Goal: Check status: Check status

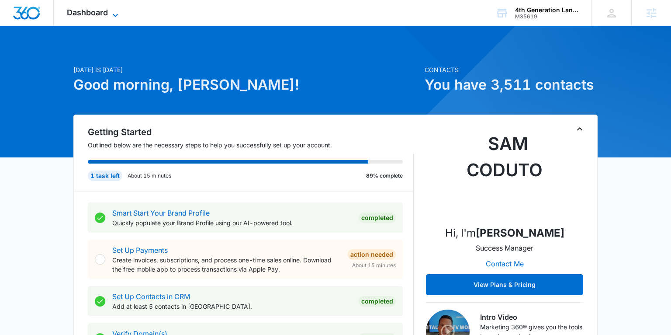
click at [107, 14] on span "Dashboard" at bounding box center [87, 12] width 41 height 9
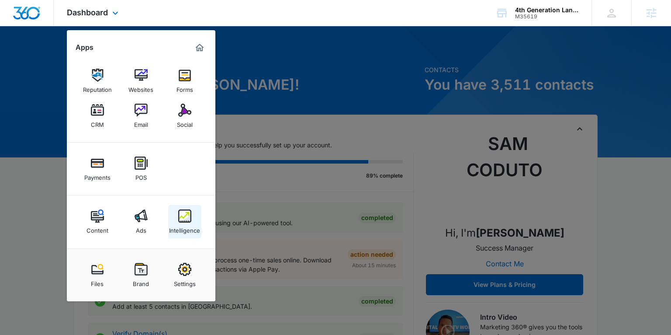
click at [181, 218] on img at bounding box center [184, 215] width 13 height 13
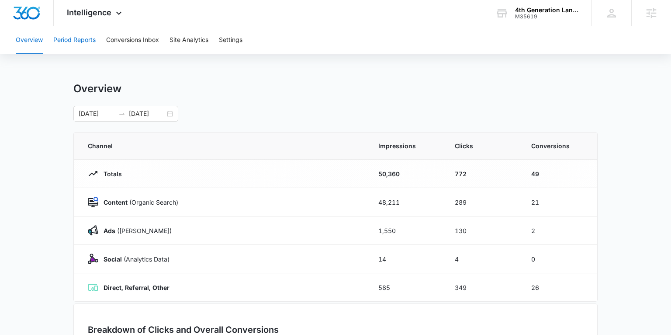
click at [75, 38] on button "Period Reports" at bounding box center [74, 40] width 42 height 28
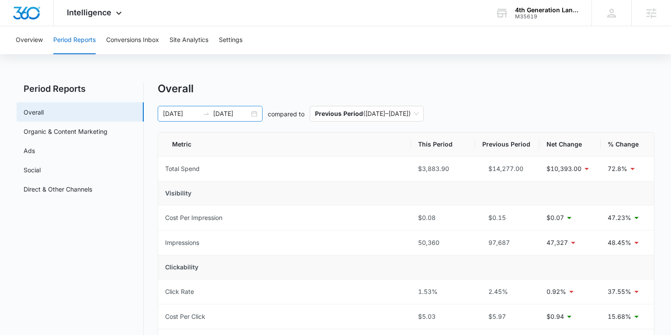
click at [252, 113] on div "[DATE] [DATE]" at bounding box center [210, 114] width 105 height 16
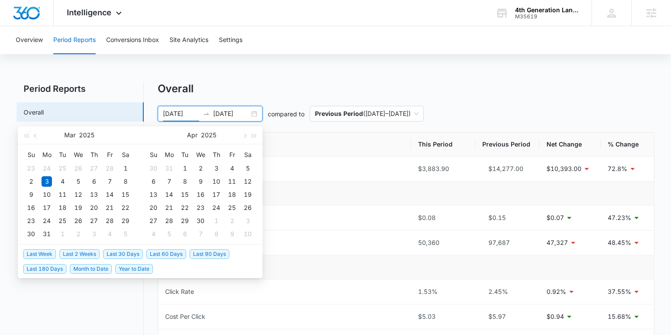
click at [115, 253] on span "Last 30 Days" at bounding box center [123, 254] width 40 height 10
type input "[DATE]"
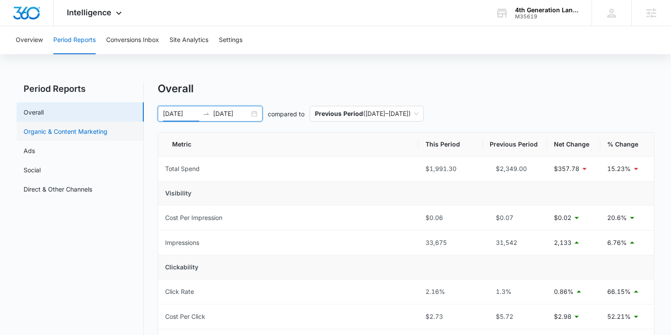
click at [40, 129] on link "Organic & Content Marketing" at bounding box center [66, 131] width 84 height 9
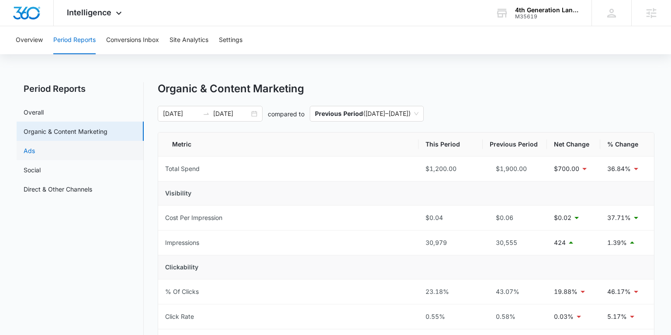
click at [35, 150] on link "Ads" at bounding box center [29, 150] width 11 height 9
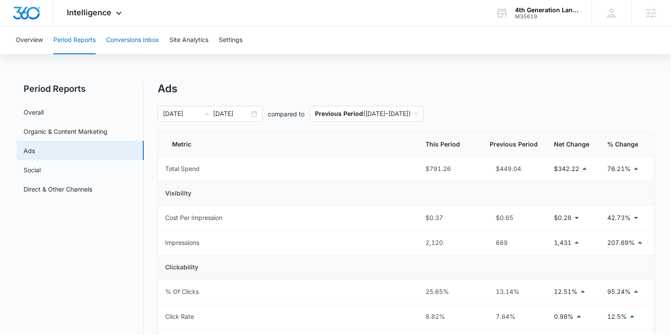
click at [130, 38] on button "Conversions Inbox" at bounding box center [132, 40] width 53 height 28
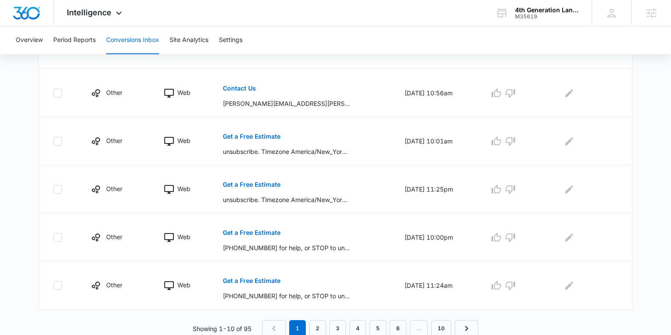
scroll to position [493, 0]
click at [316, 328] on link "2" at bounding box center [317, 328] width 17 height 17
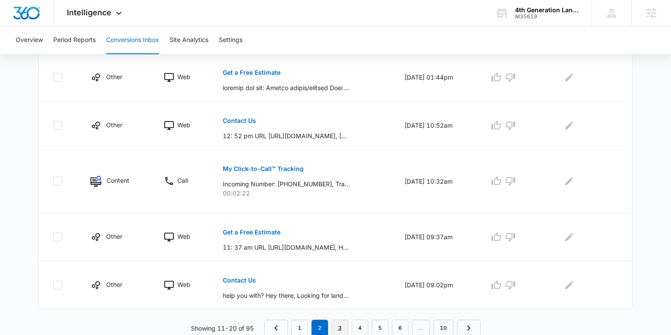
click at [337, 323] on link "3" at bounding box center [340, 328] width 17 height 17
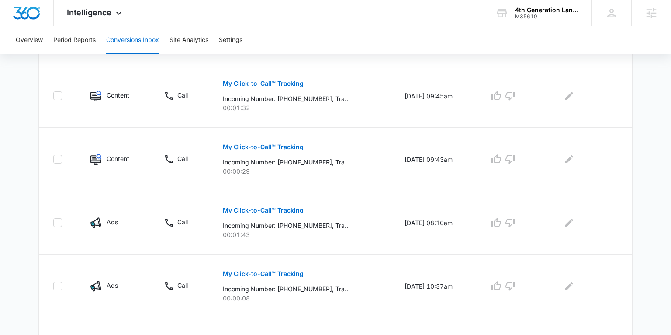
scroll to position [275, 0]
click at [235, 208] on p "My Click-to-Call™ Tracking" at bounding box center [263, 210] width 81 height 6
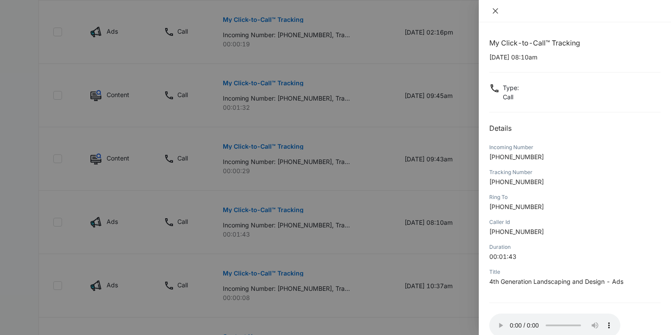
click at [494, 10] on icon "close" at bounding box center [495, 10] width 7 height 7
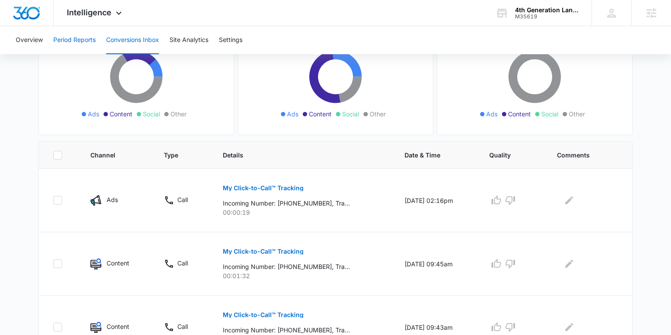
scroll to position [53, 0]
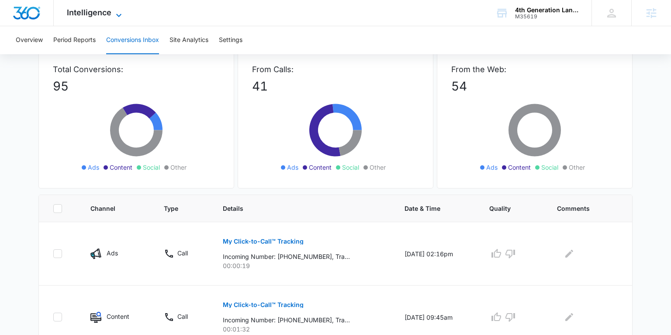
click at [81, 14] on span "Intelligence" at bounding box center [89, 12] width 45 height 9
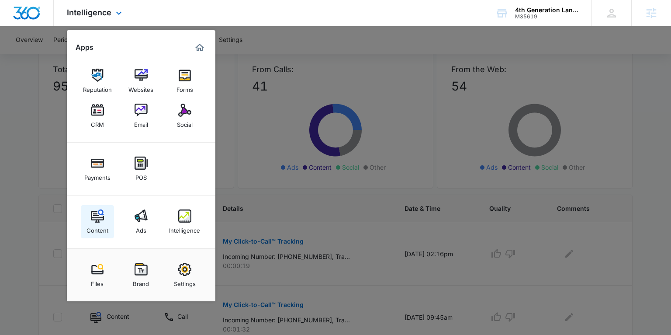
click at [96, 210] on img at bounding box center [97, 215] width 13 height 13
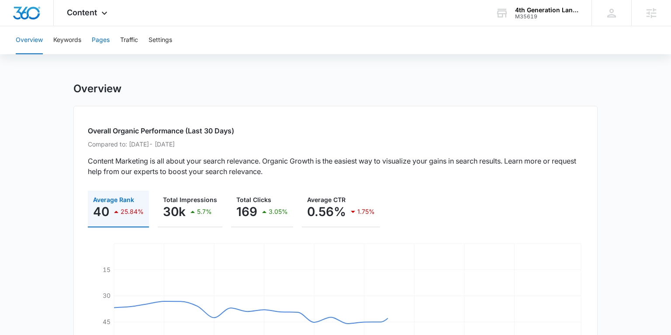
click at [97, 42] on button "Pages" at bounding box center [101, 40] width 18 height 28
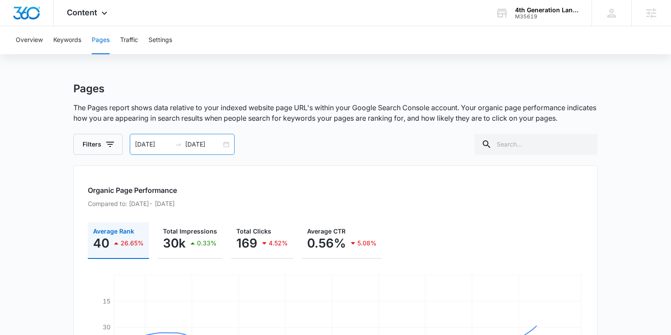
click at [227, 146] on div "[DATE] [DATE]" at bounding box center [182, 144] width 105 height 21
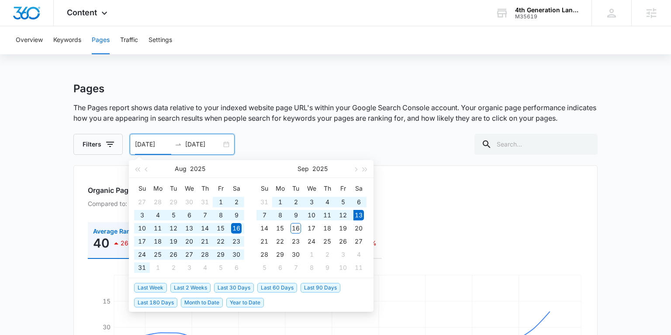
click at [164, 303] on span "Last 180 Days" at bounding box center [155, 303] width 43 height 10
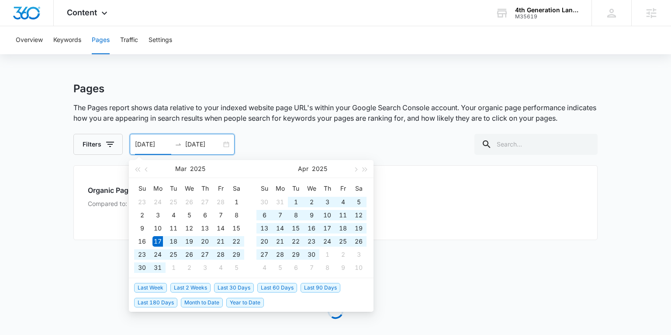
type input "[DATE]"
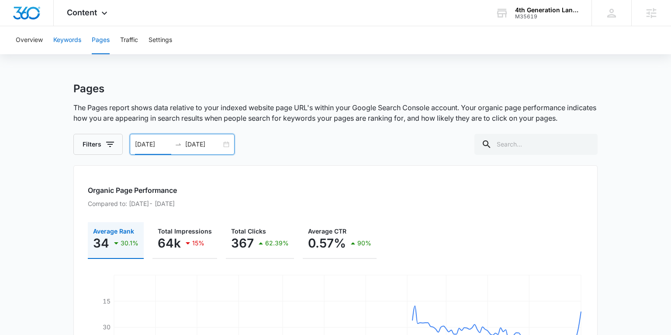
click at [68, 38] on button "Keywords" at bounding box center [67, 40] width 28 height 28
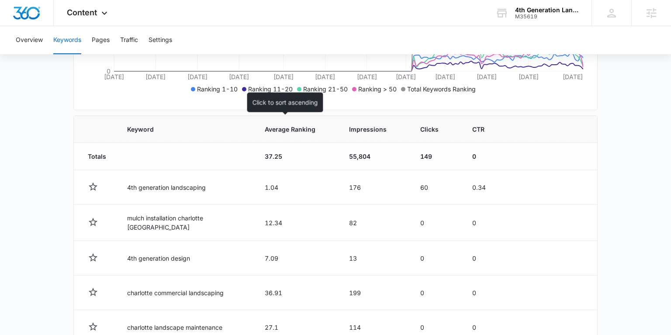
scroll to position [248, 0]
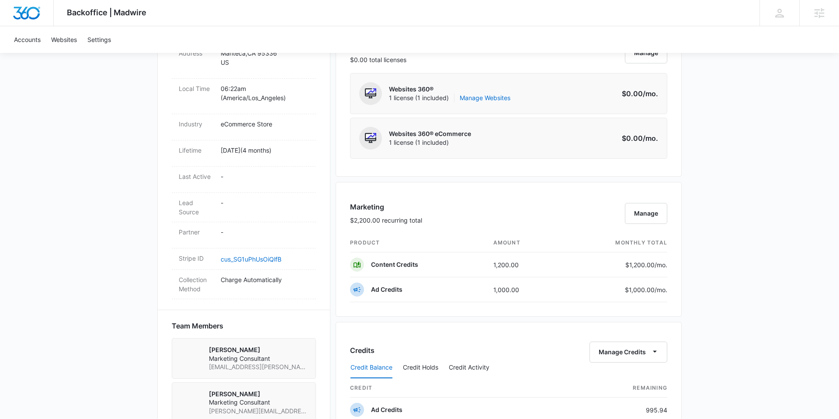
scroll to position [445, 0]
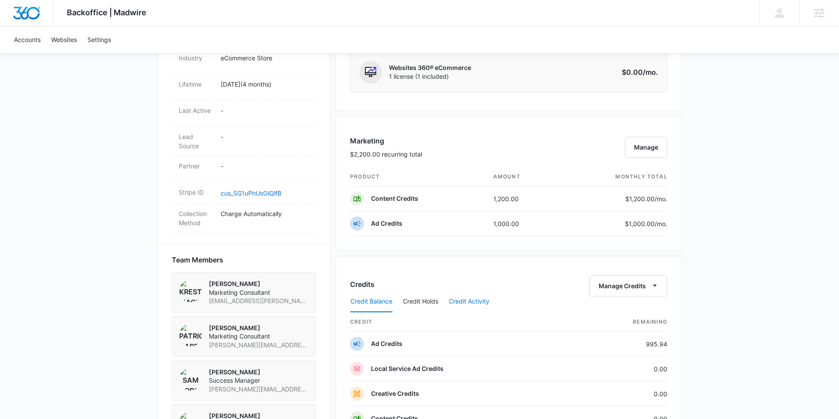
click at [463, 299] on button "Credit Activity" at bounding box center [469, 301] width 41 height 21
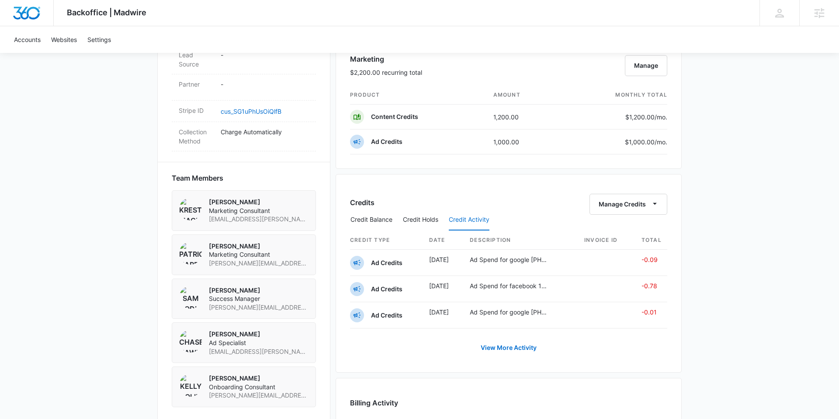
scroll to position [539, 0]
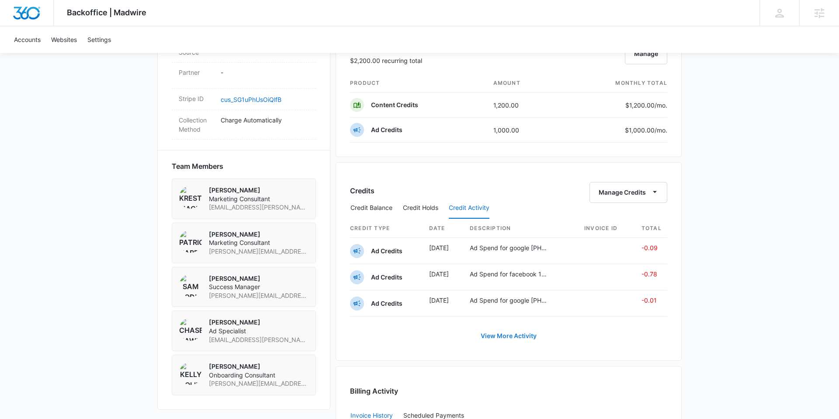
click at [519, 333] on link "View More Activity" at bounding box center [508, 335] width 73 height 21
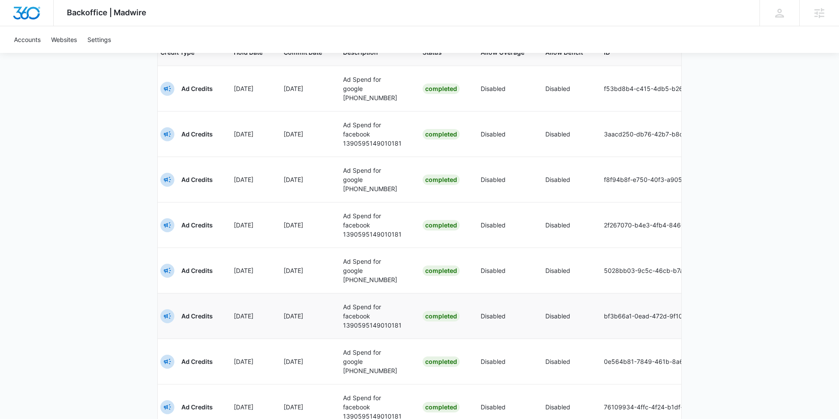
scroll to position [419, 0]
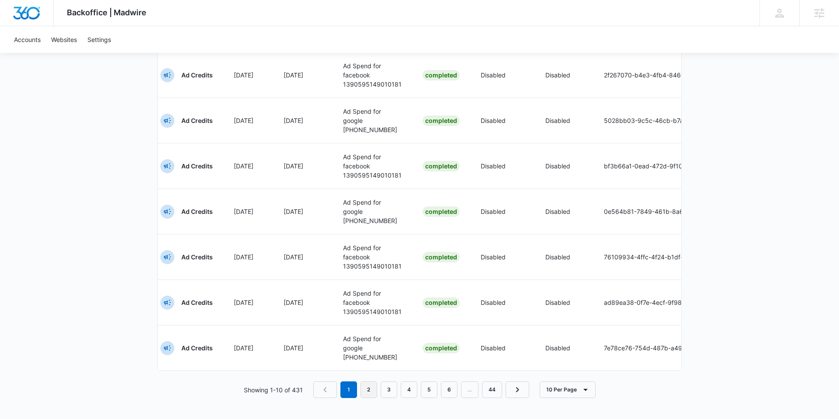
click at [365, 387] on link "2" at bounding box center [369, 389] width 17 height 17
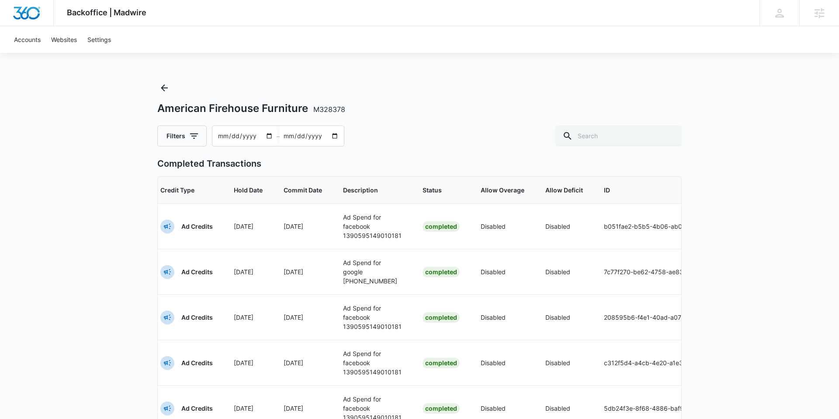
scroll to position [288, 0]
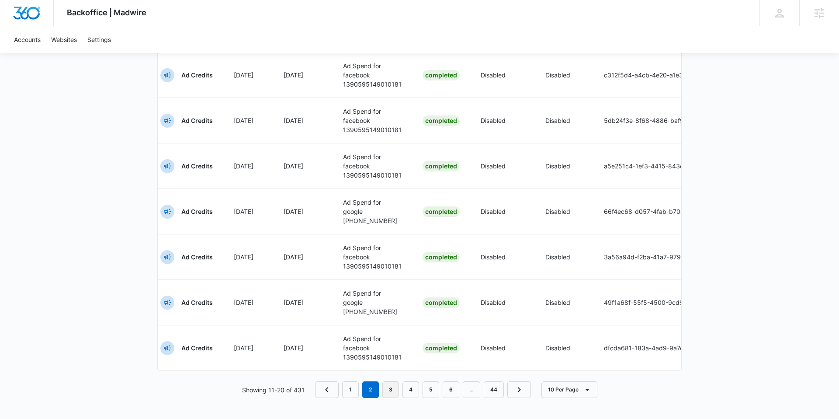
click at [393, 395] on link "3" at bounding box center [390, 389] width 17 height 17
click at [411, 385] on link "4" at bounding box center [411, 389] width 17 height 17
click at [428, 387] on link "5" at bounding box center [431, 389] width 17 height 17
click at [569, 389] on button "10 Per Page" at bounding box center [580, 389] width 56 height 17
click at [579, 366] on div "100 Per Page" at bounding box center [582, 364] width 39 height 6
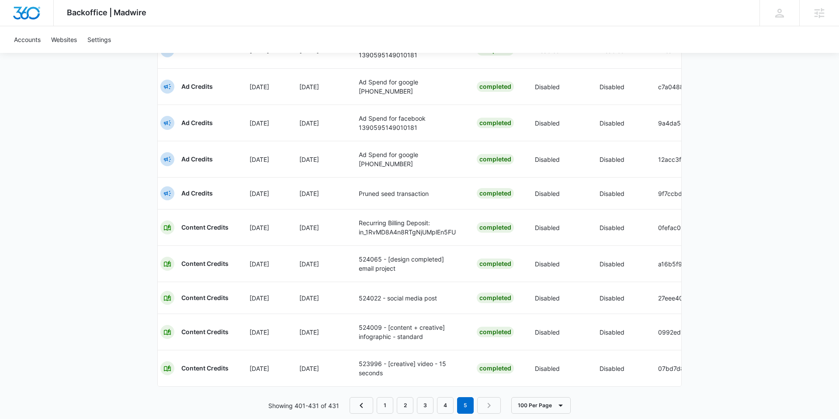
scroll to position [949, 0]
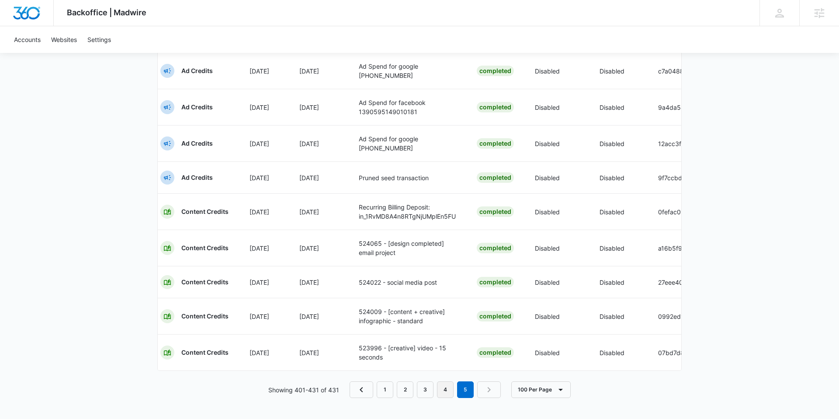
click at [445, 391] on link "4" at bounding box center [445, 389] width 17 height 17
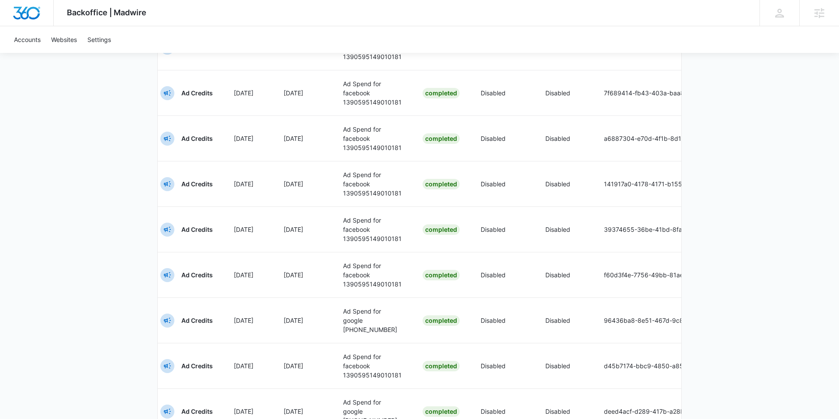
scroll to position [4379, 0]
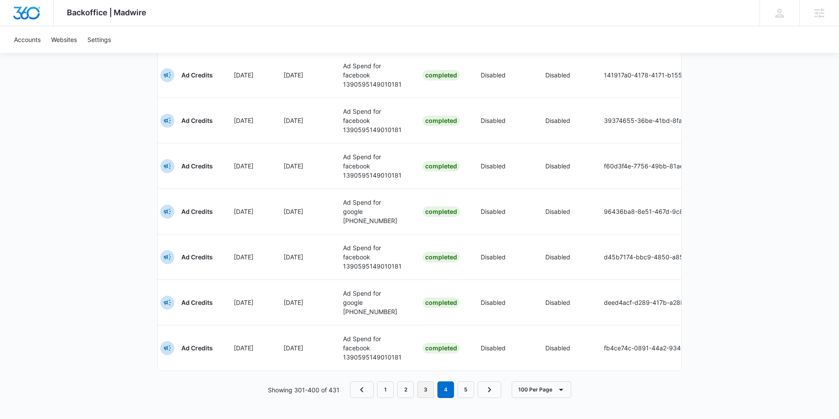
click at [426, 386] on link "3" at bounding box center [425, 389] width 17 height 17
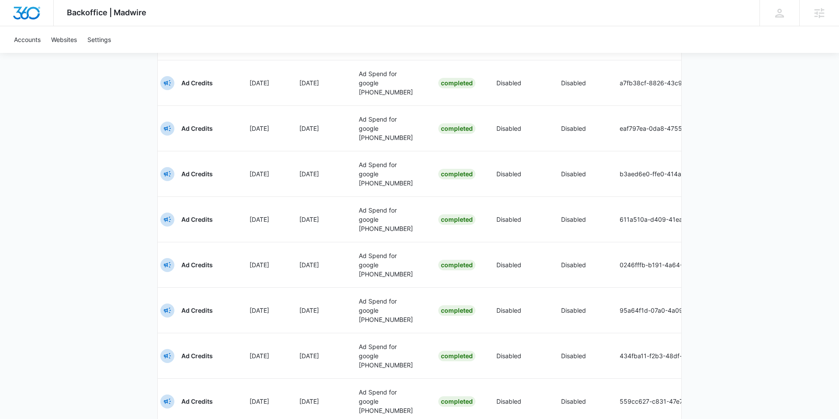
scroll to position [4360, 0]
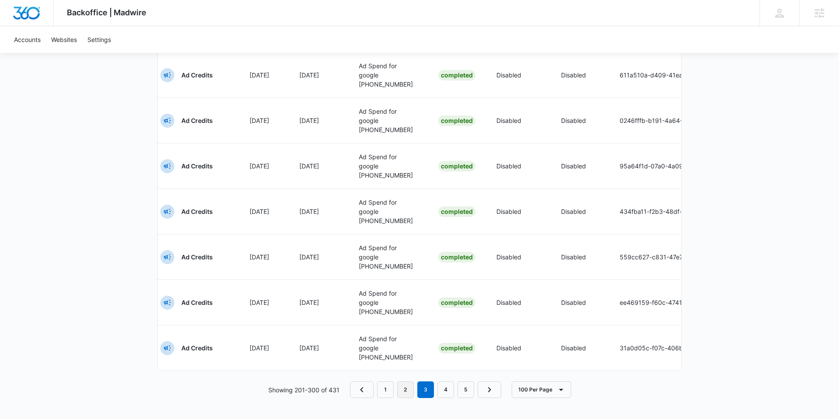
click at [406, 385] on link "2" at bounding box center [405, 389] width 17 height 17
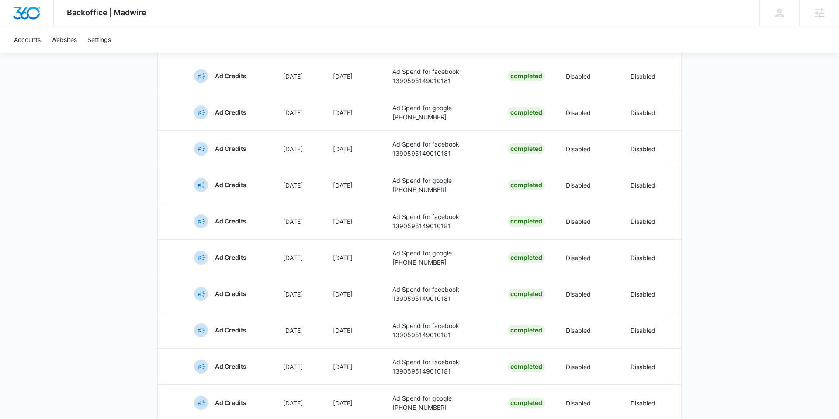
scroll to position [3425, 0]
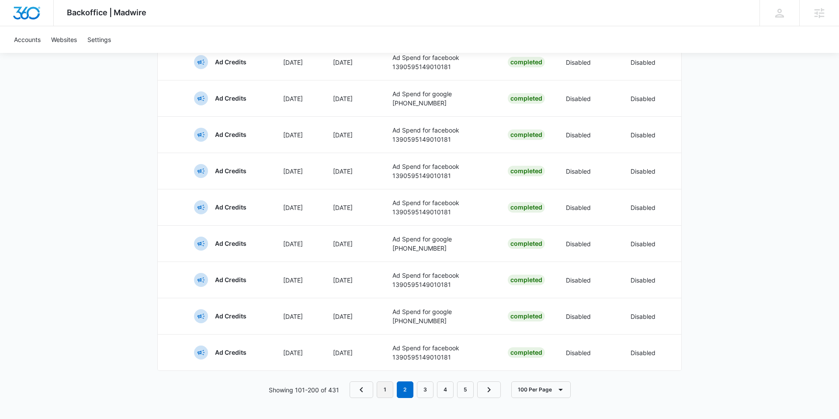
click at [386, 389] on link "1" at bounding box center [385, 389] width 17 height 17
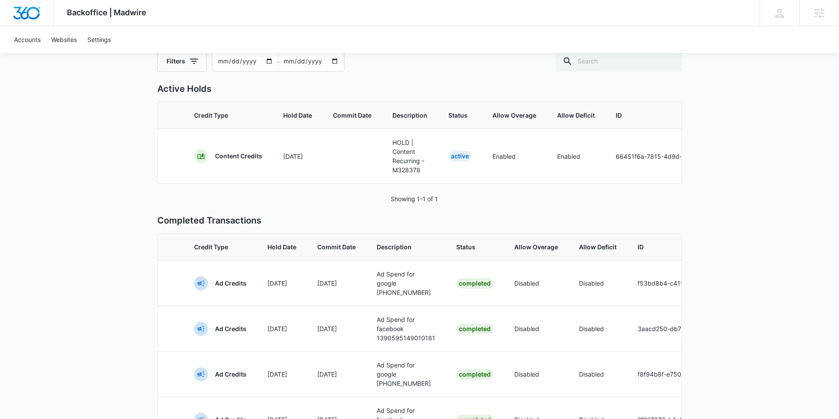
scroll to position [0, 0]
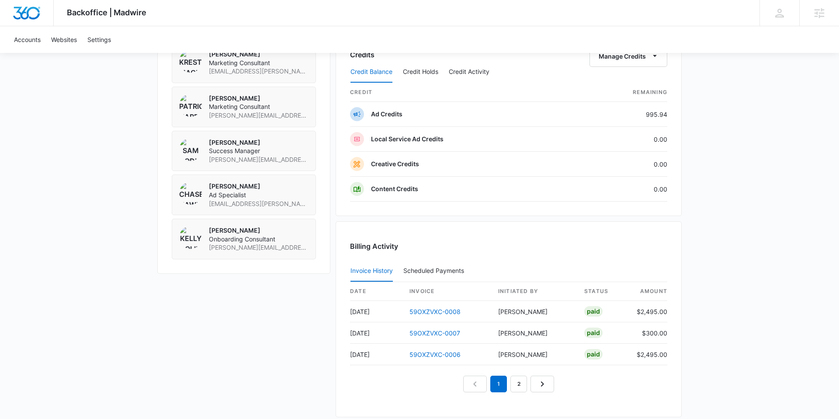
scroll to position [739, 0]
